Goal: Find specific page/section: Find specific page/section

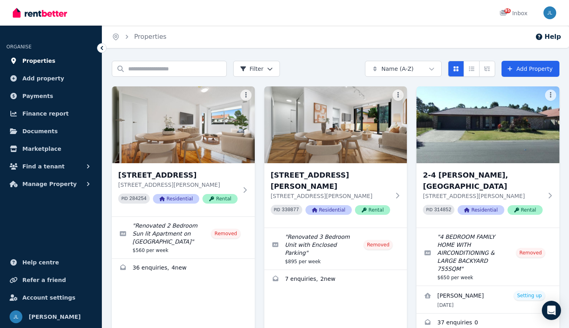
click at [34, 61] on span "Properties" at bounding box center [38, 61] width 33 height 10
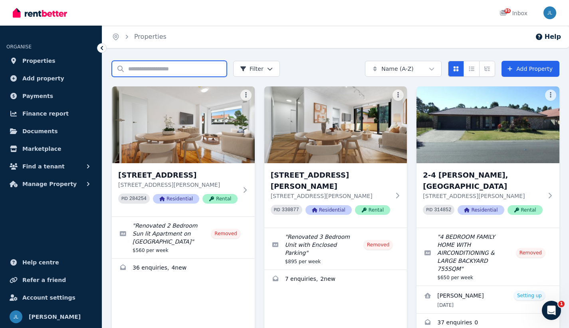
click at [171, 66] on input "Search properties" at bounding box center [169, 69] width 115 height 16
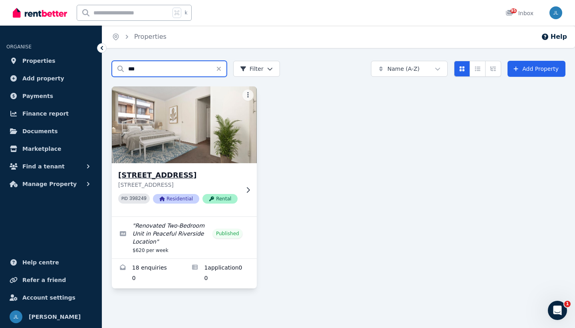
type input "***"
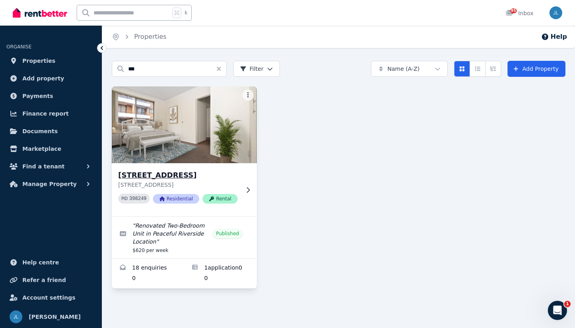
click at [165, 126] on img at bounding box center [184, 124] width 152 height 81
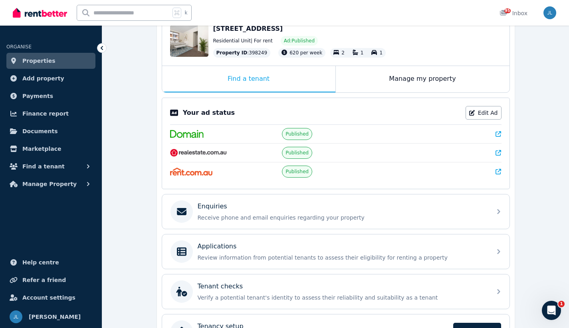
scroll to position [149, 0]
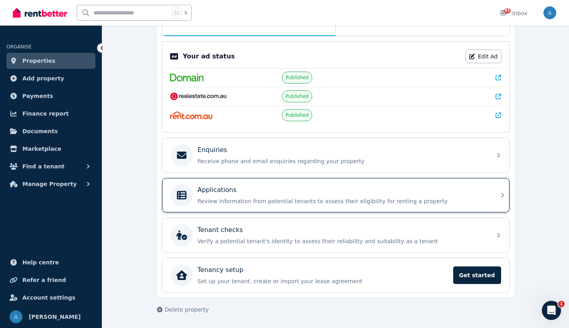
click at [460, 197] on div "Applications Review information from potential tenants to assess their eligibil…" at bounding box center [342, 195] width 289 height 20
